Goal: Information Seeking & Learning: Compare options

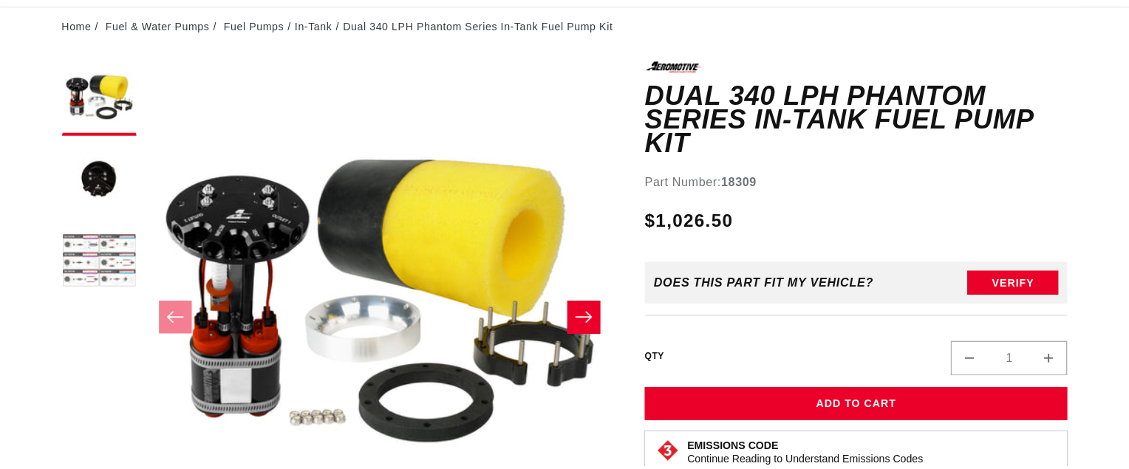
scroll to position [148, 0]
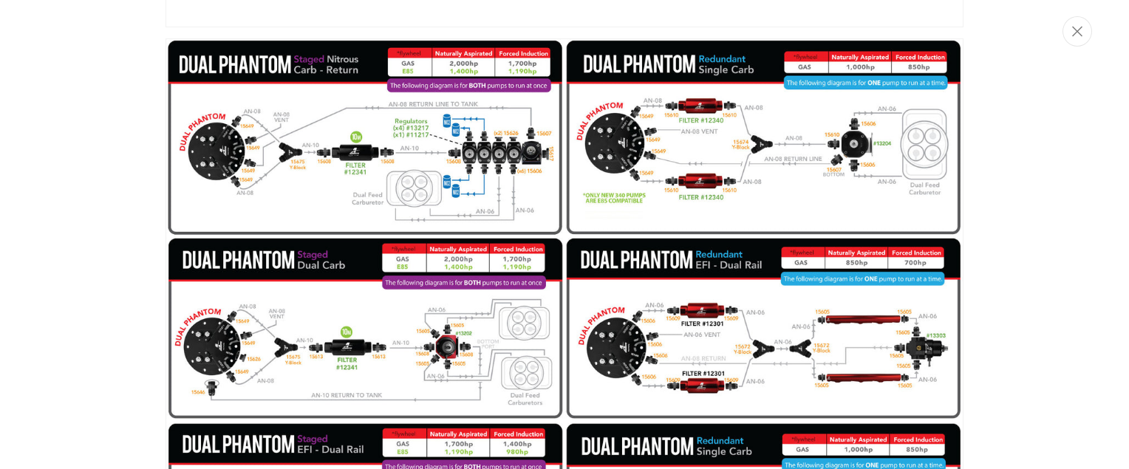
scroll to position [1330, 0]
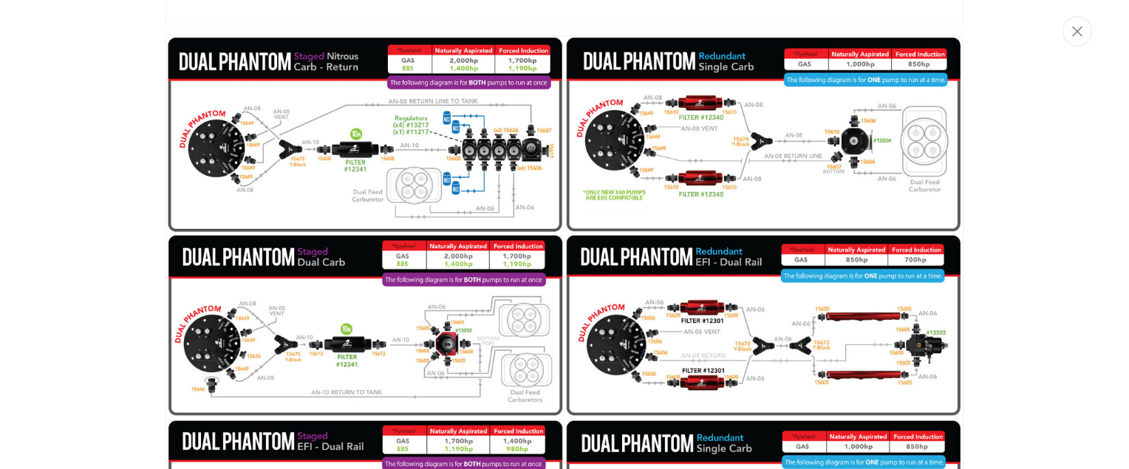
click at [309, 183] on img "Media gallery" at bounding box center [565, 321] width 798 height 572
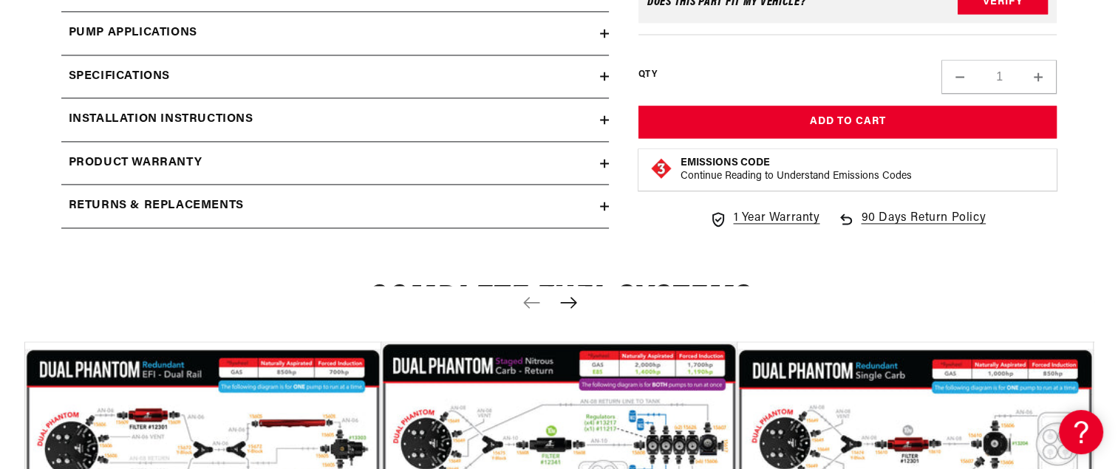
scroll to position [2258, 0]
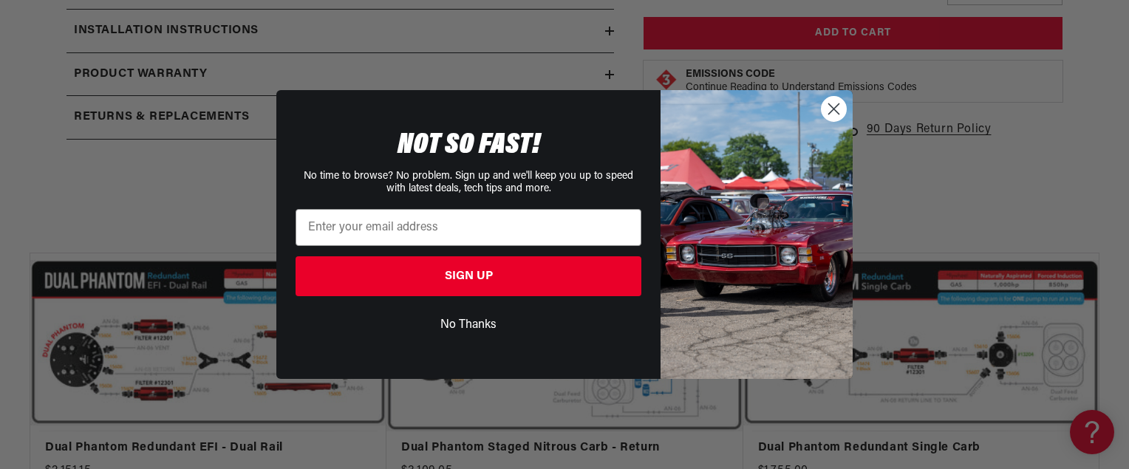
click at [465, 320] on button "No Thanks" at bounding box center [469, 325] width 346 height 28
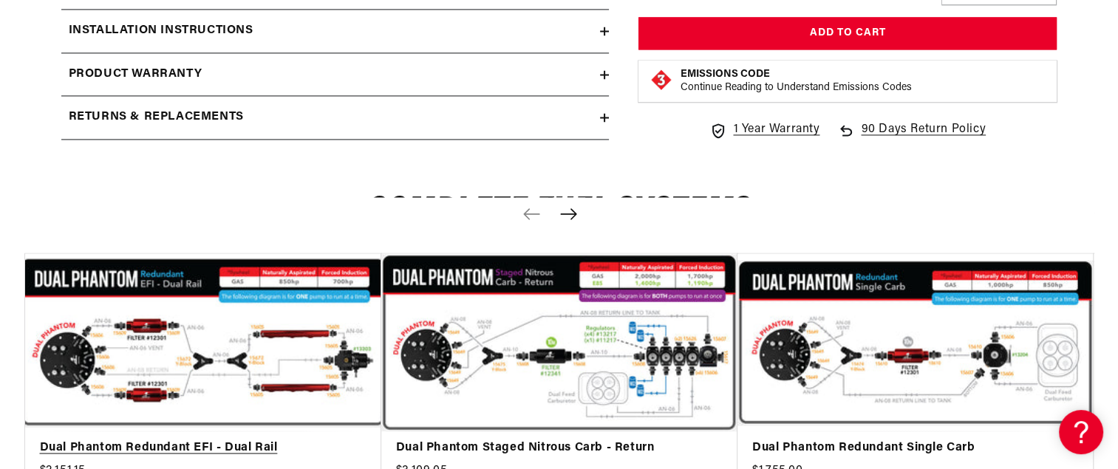
click at [145, 439] on link "Dual Phantom Redundant EFI - Dual Rail" at bounding box center [196, 448] width 312 height 19
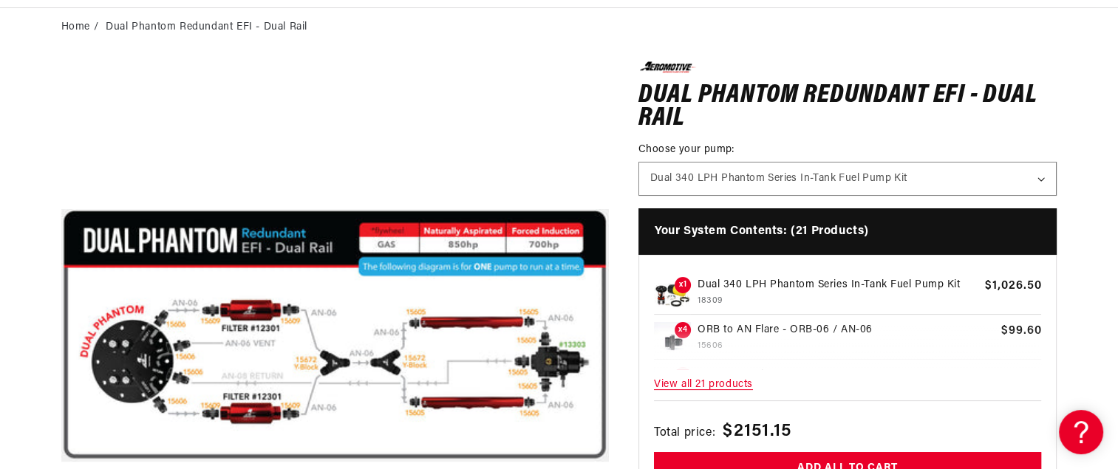
scroll to position [148, 0]
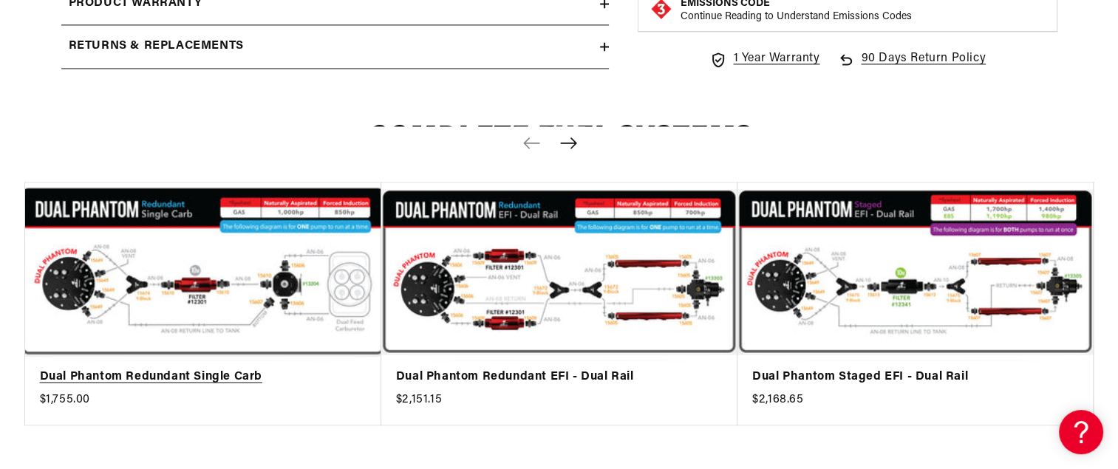
scroll to position [2332, 0]
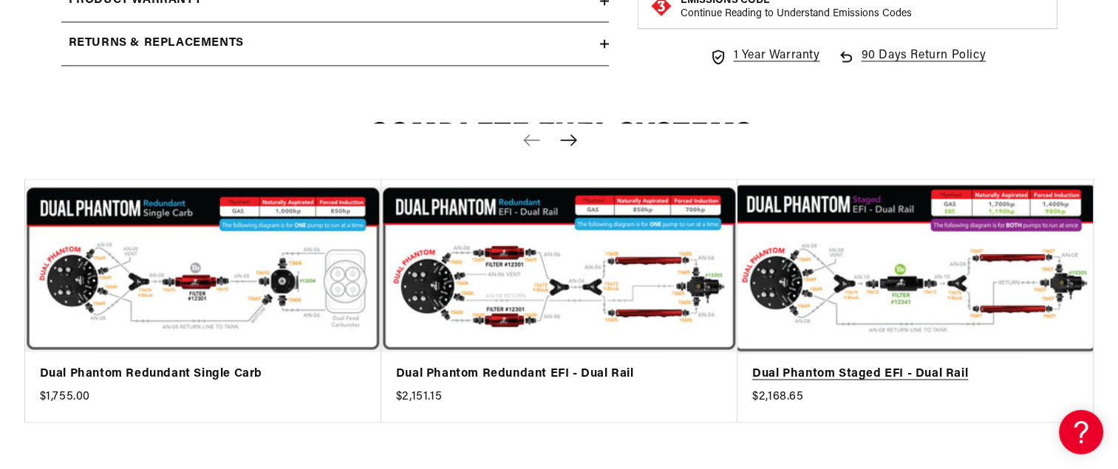
click at [903, 365] on link "Dual Phantom Staged EFI - Dual Rail" at bounding box center [908, 374] width 312 height 19
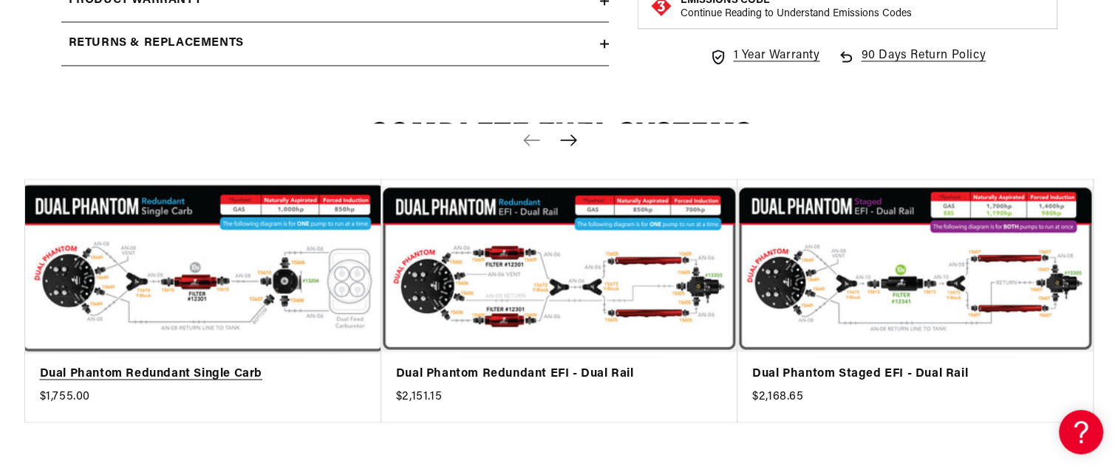
click at [177, 365] on link "Dual Phantom Redundant Single Carb" at bounding box center [196, 374] width 312 height 19
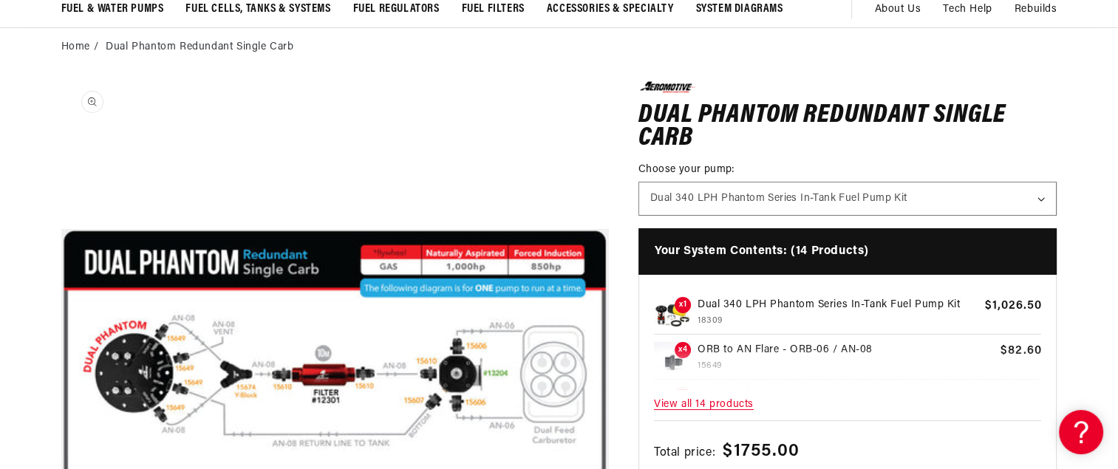
scroll to position [148, 0]
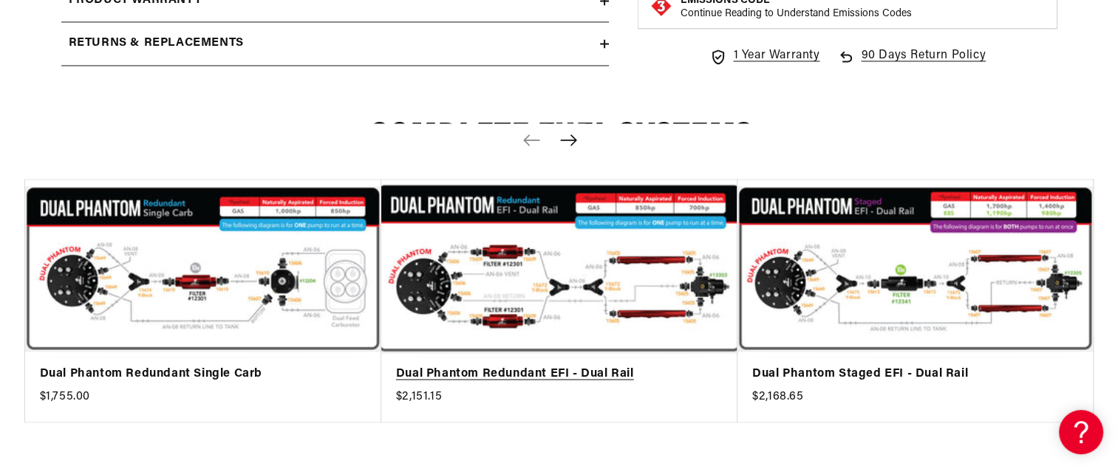
click at [547, 365] on link "Dual Phantom Redundant EFI - Dual Rail" at bounding box center [552, 374] width 312 height 19
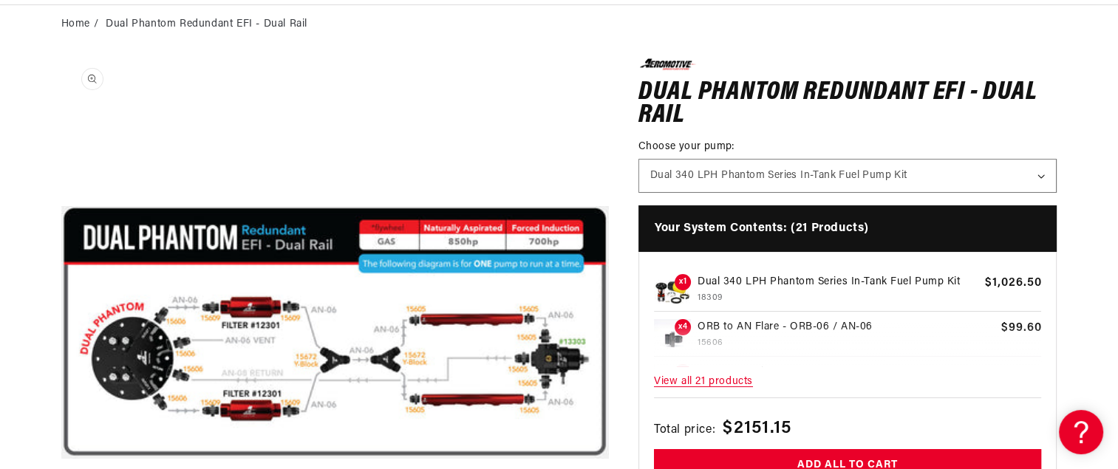
scroll to position [148, 0]
